Goal: Find specific page/section: Find specific page/section

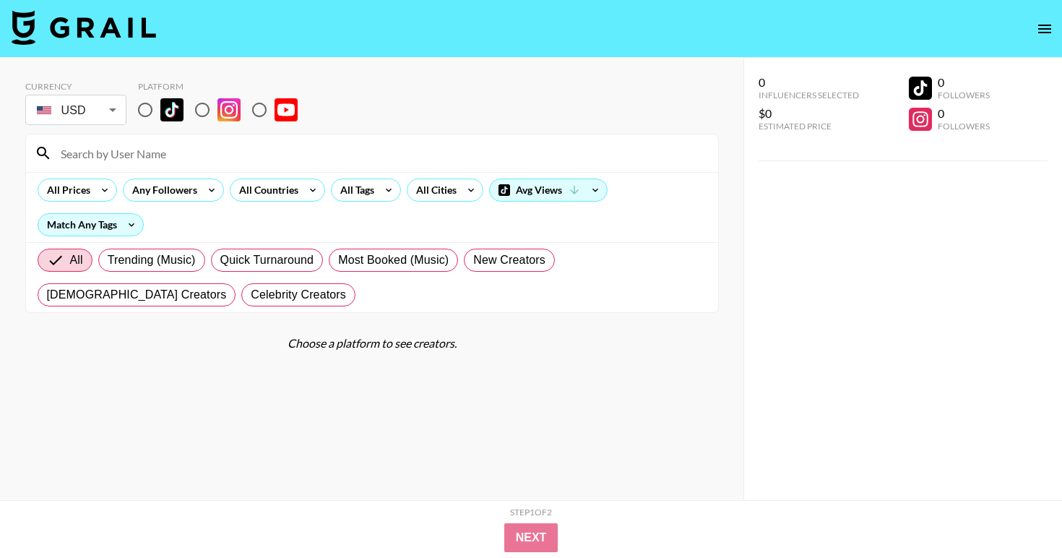
click at [121, 145] on input at bounding box center [380, 153] width 657 height 23
paste input "@darla.claire_"
type input "@darla.claire_"
click at [147, 116] on input "radio" at bounding box center [145, 110] width 30 height 30
radio input "true"
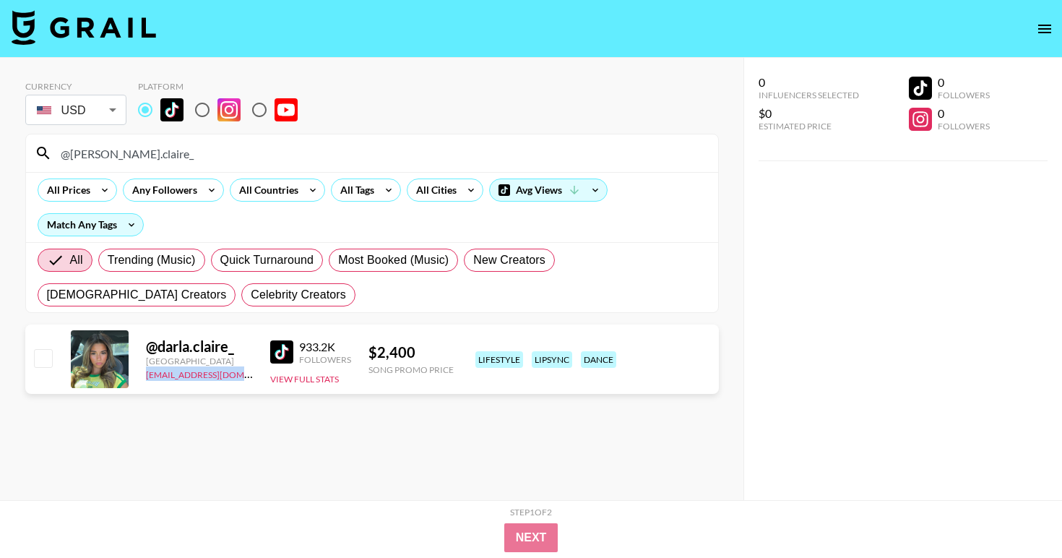
drag, startPoint x: 239, startPoint y: 374, endPoint x: 140, endPoint y: 376, distance: 99.0
click at [140, 376] on div "@ darla.claire_ United States thais@grail-talent.com 933.2K Followers View Full…" at bounding box center [372, 358] width 694 height 69
copy link "thais@grail-talent.com"
click at [167, 160] on input "@darla.claire_" at bounding box center [380, 153] width 657 height 23
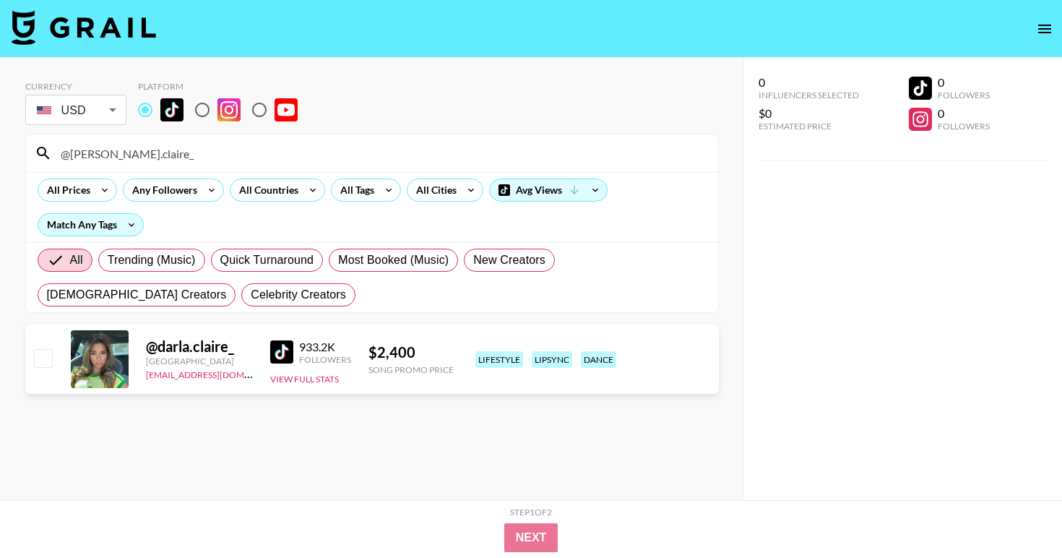
click at [167, 160] on input "@darla.claire_" at bounding box center [380, 153] width 657 height 23
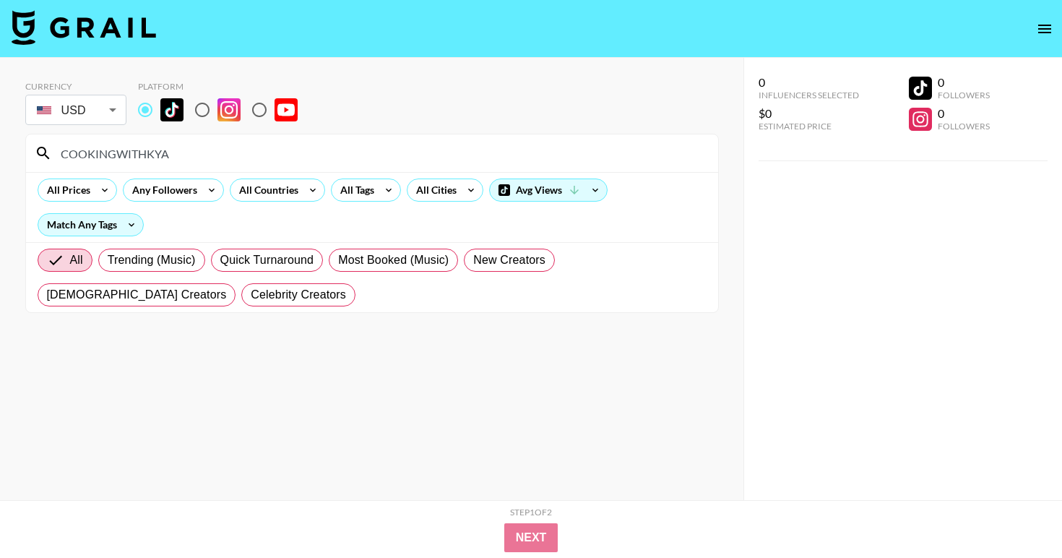
type input "COOKINGWITHKYA"
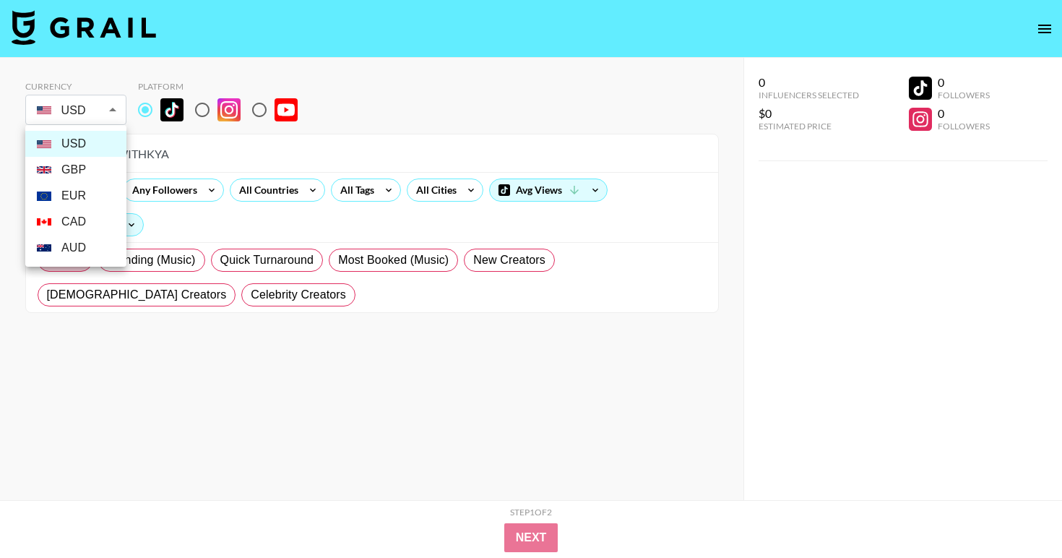
click at [105, 118] on body "Currency USD USD ​ Platform COOKINGWITHKYA All Prices Any Followers All Countri…" at bounding box center [531, 308] width 1062 height 616
click at [88, 165] on li "GBP" at bounding box center [75, 170] width 101 height 26
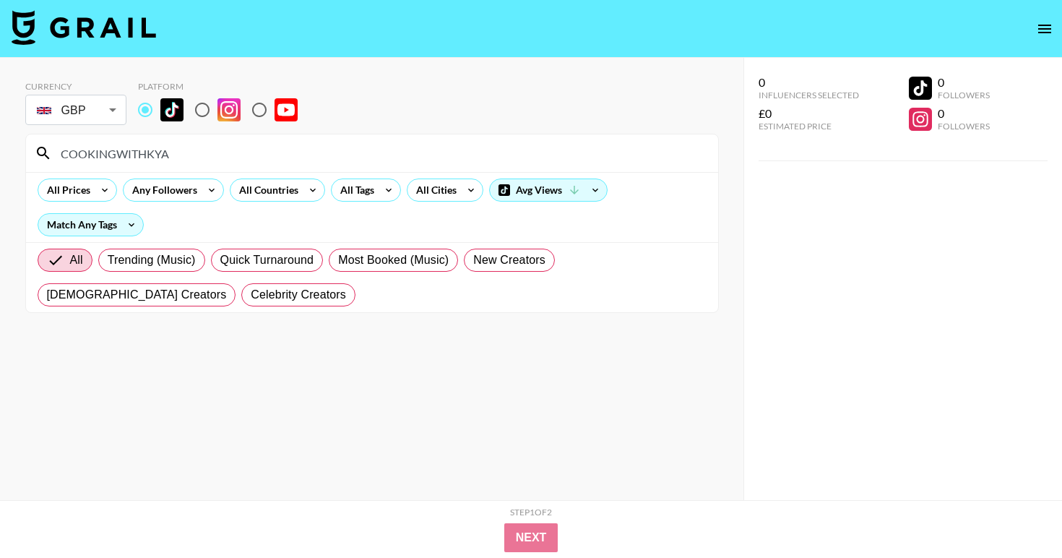
click at [103, 111] on body "Currency GBP GBP ​ Platform COOKINGWITHKYA All Prices Any Followers All Countri…" at bounding box center [531, 308] width 1062 height 616
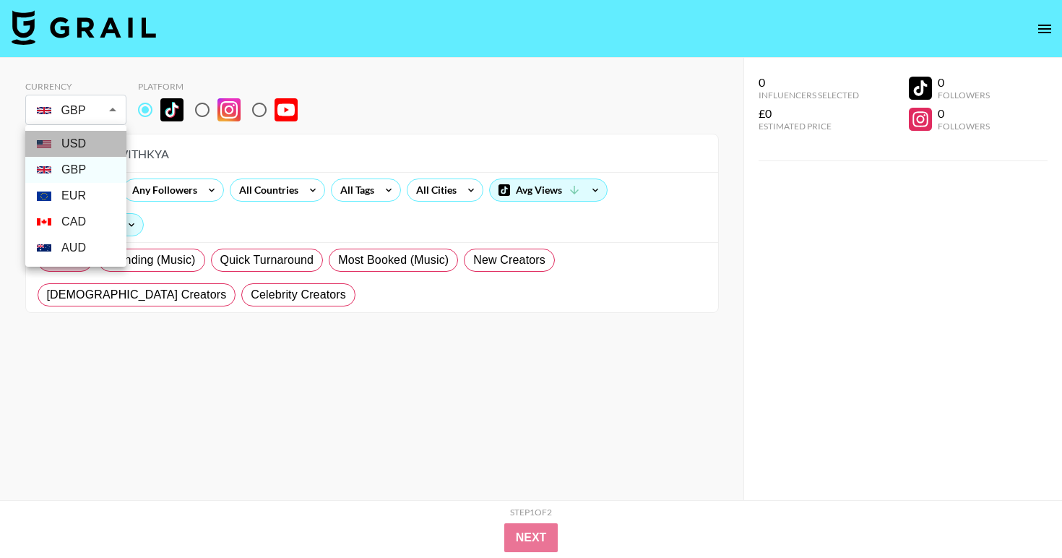
click at [95, 143] on li "USD" at bounding box center [75, 144] width 101 height 26
type input "USD"
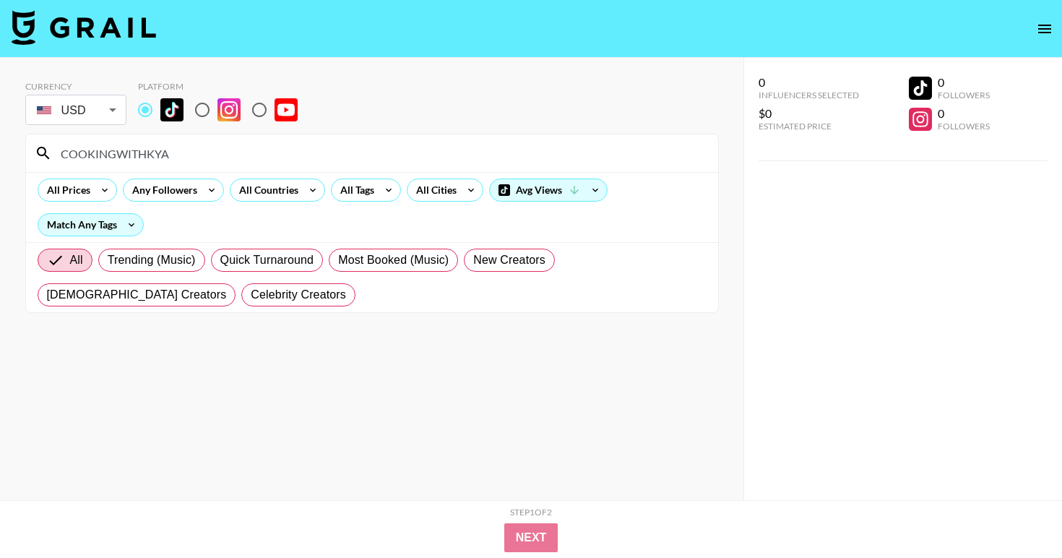
click at [167, 152] on input "COOKINGWITHKYA" at bounding box center [380, 153] width 657 height 23
type input "glowhouse"
click at [209, 158] on input at bounding box center [380, 153] width 657 height 23
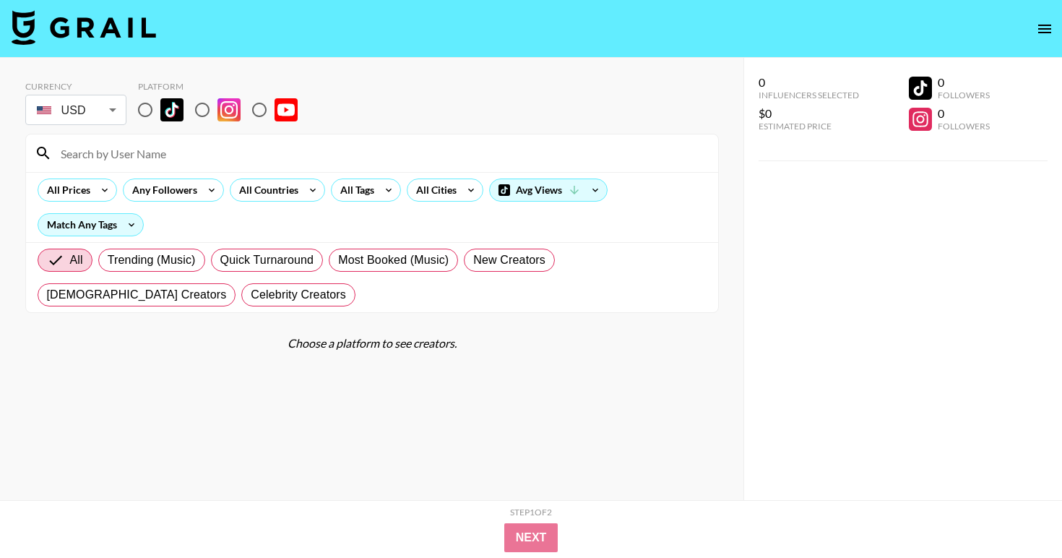
paste input "@julzzess"
type input "@julzzess"
click at [150, 113] on input "radio" at bounding box center [145, 110] width 30 height 30
radio input "true"
click at [160, 164] on input "@julzzess" at bounding box center [380, 153] width 657 height 23
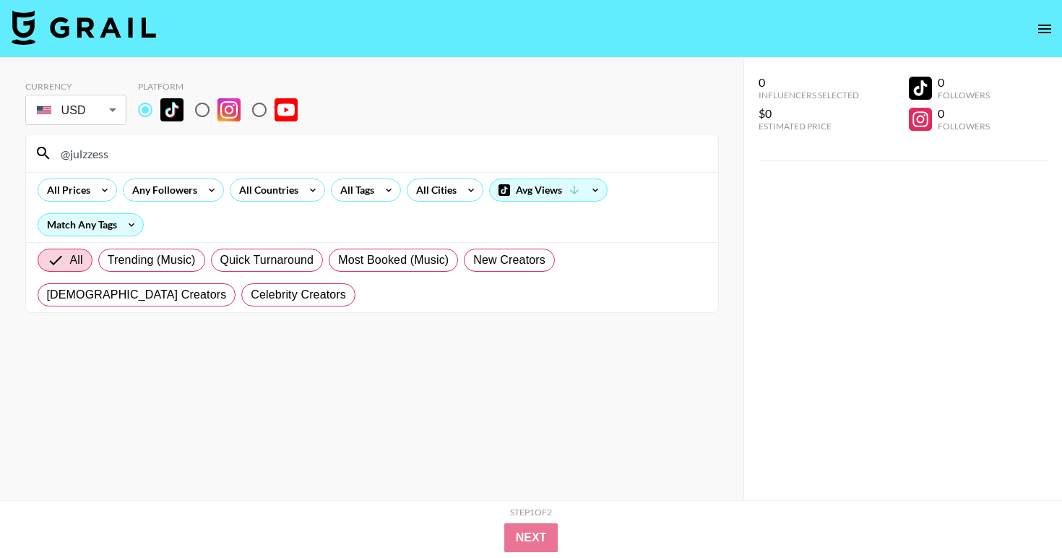
type input "@julzzess"
